Goal: Transaction & Acquisition: Subscribe to service/newsletter

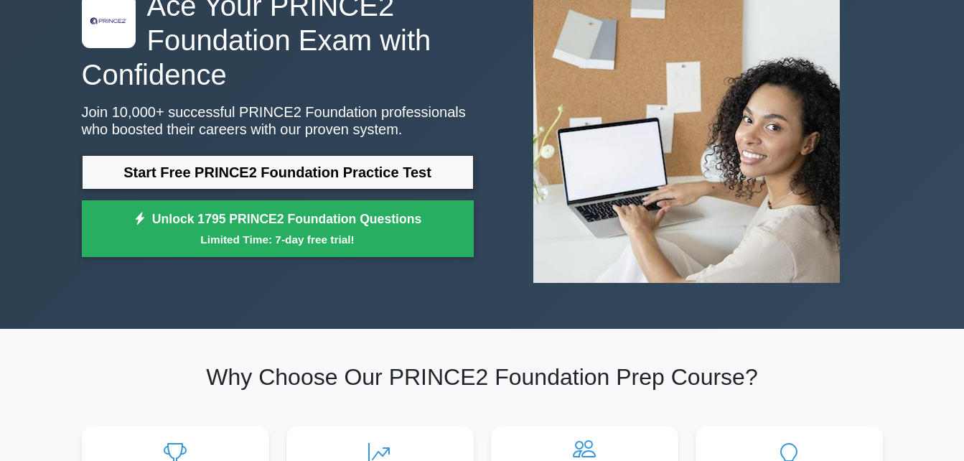
scroll to position [126, 0]
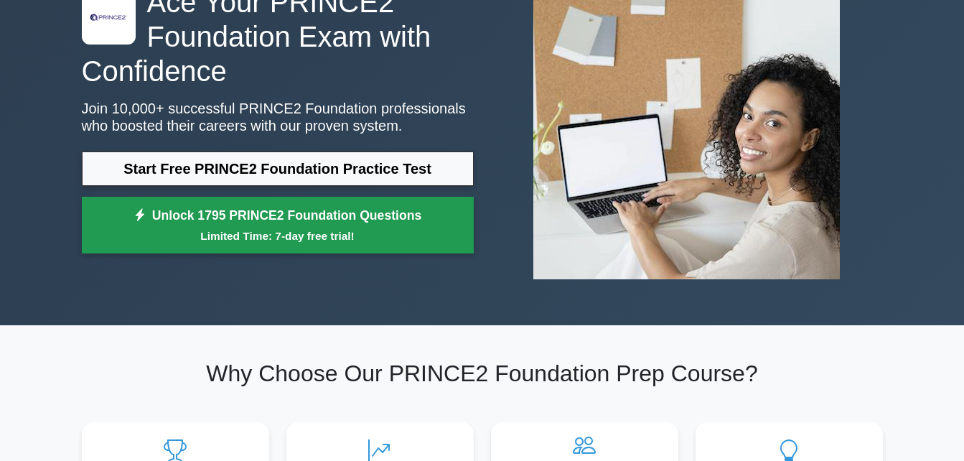
click at [227, 234] on small "Limited Time: 7-day free trial!" at bounding box center [278, 235] width 356 height 17
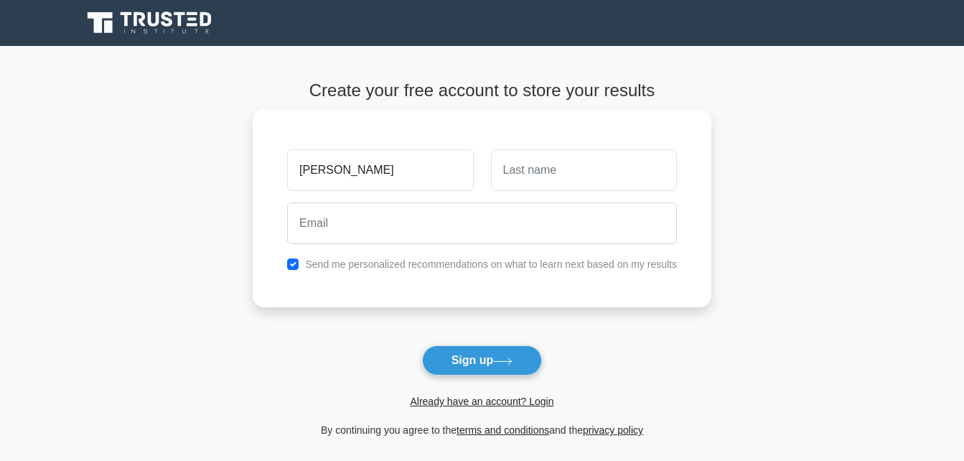
type input "[PERSON_NAME]"
click at [569, 183] on input "text" at bounding box center [584, 170] width 186 height 42
type input "Brown"
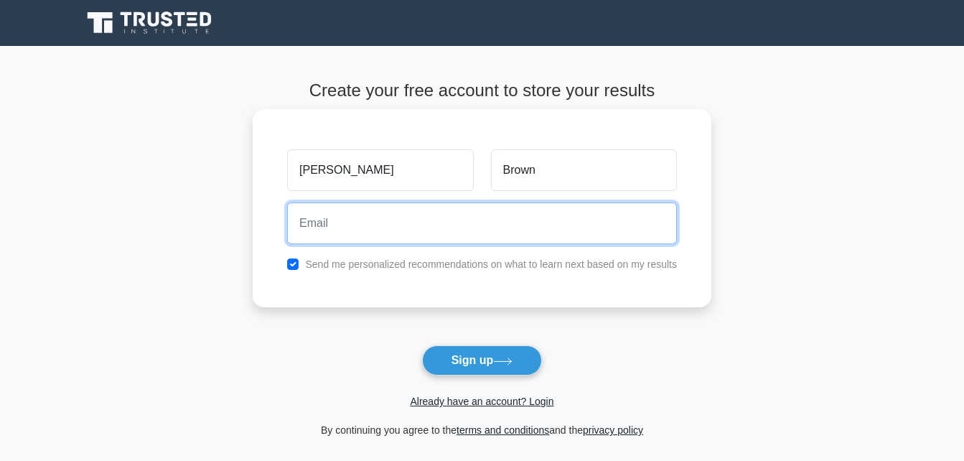
click at [519, 235] on input "email" at bounding box center [482, 223] width 390 height 42
type input "[EMAIL_ADDRESS][DOMAIN_NAME]"
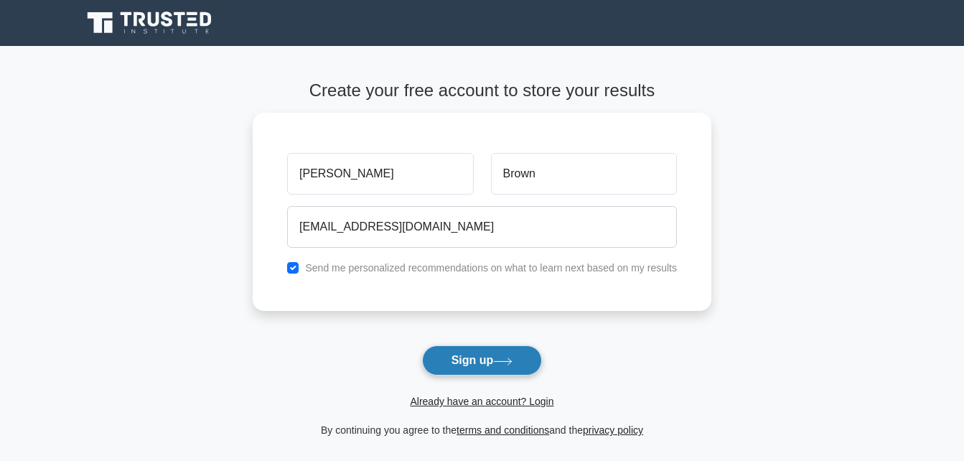
click at [512, 372] on button "Sign up" at bounding box center [482, 360] width 121 height 30
